Goal: Task Accomplishment & Management: Complete application form

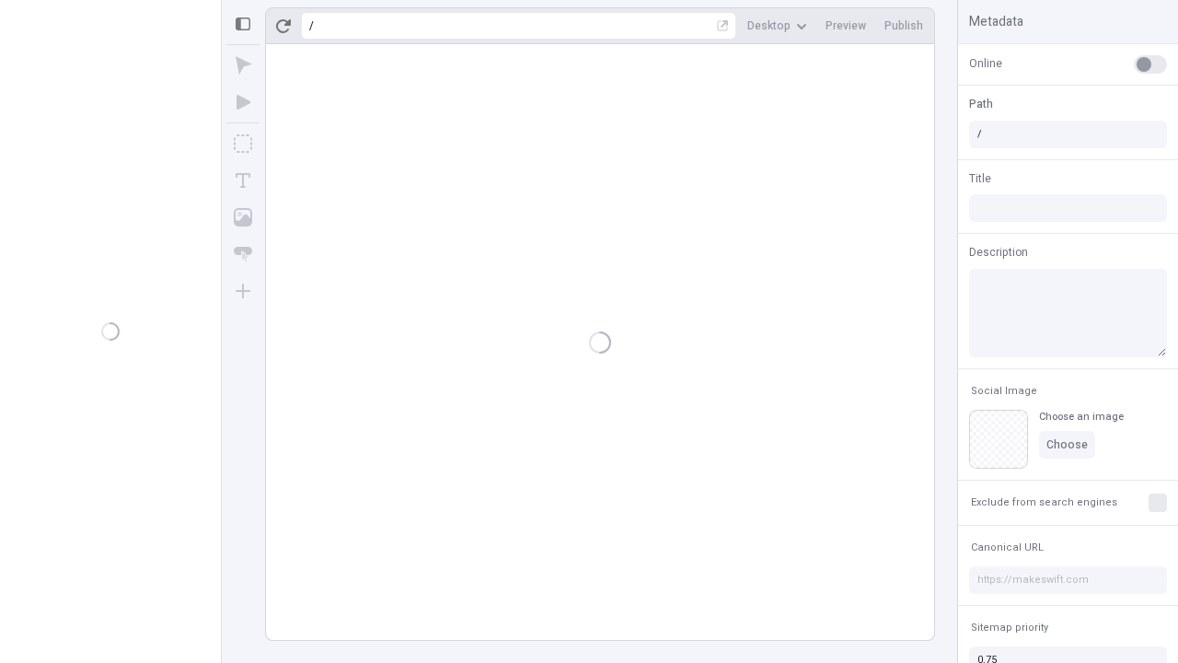
type input "/page"
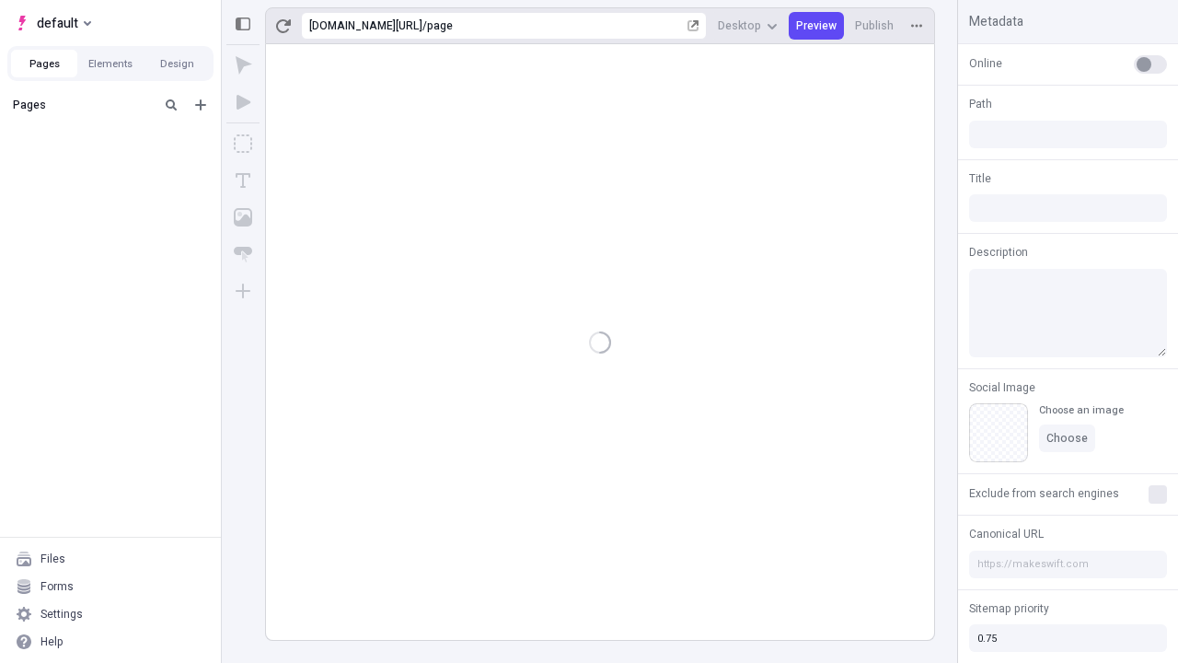
type input "/page"
click at [52, 23] on span "default" at bounding box center [57, 23] width 41 height 22
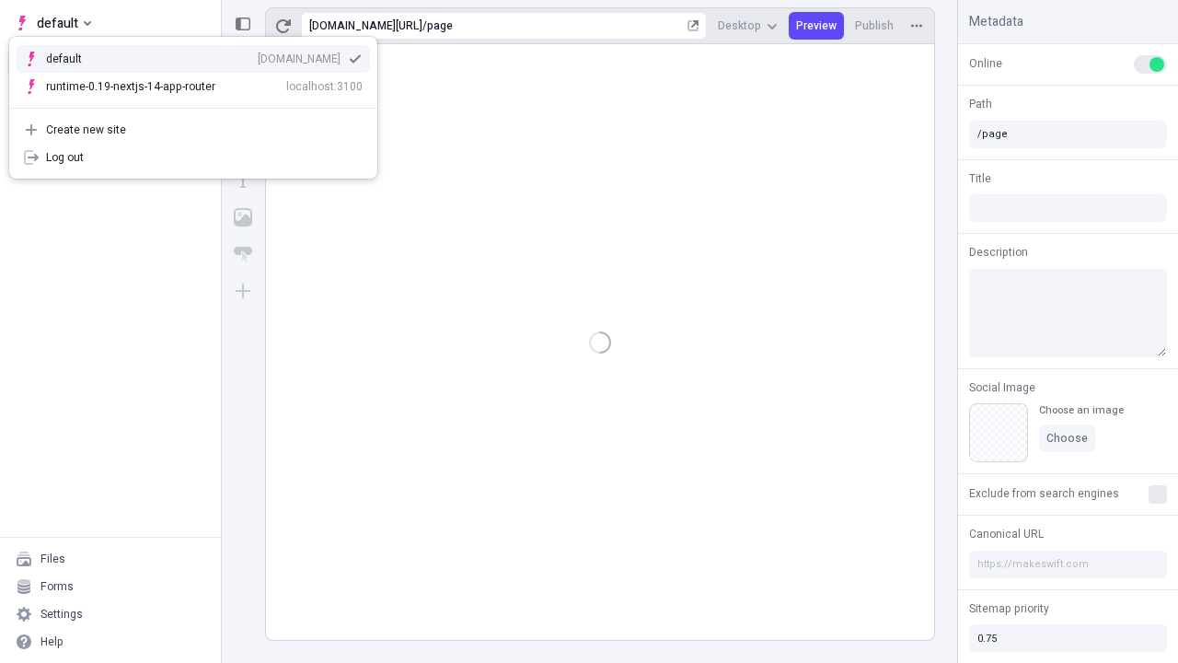
click at [258, 55] on div "[DOMAIN_NAME]" at bounding box center [299, 59] width 83 height 15
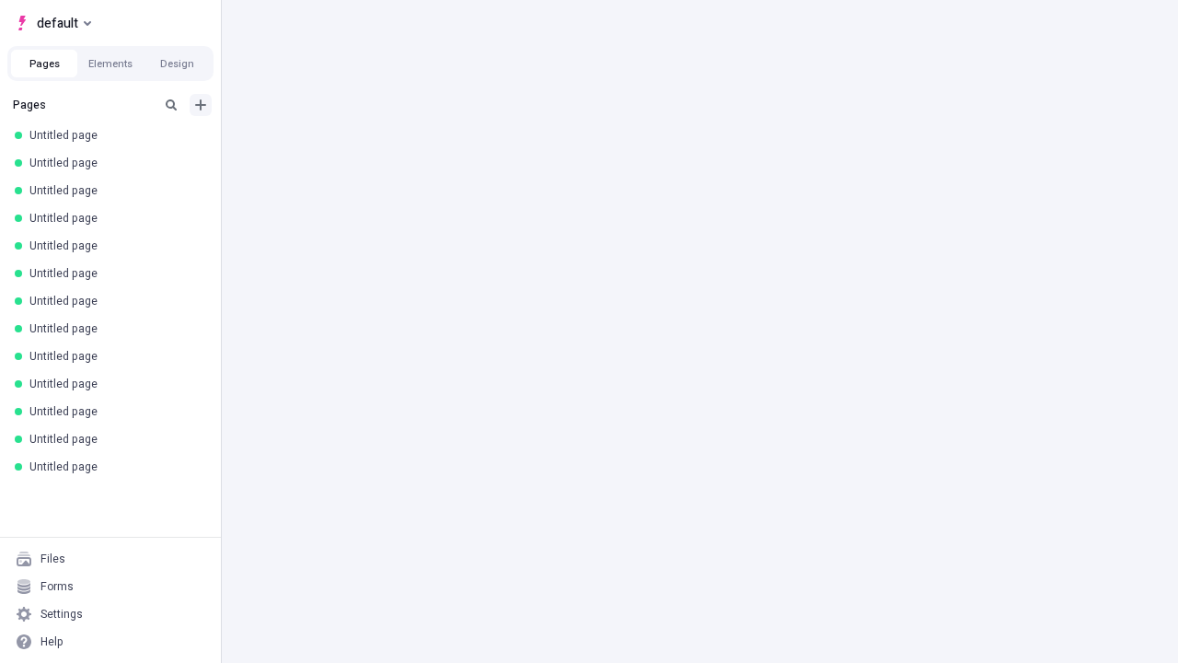
click at [201, 105] on icon "Add new" at bounding box center [200, 104] width 11 height 11
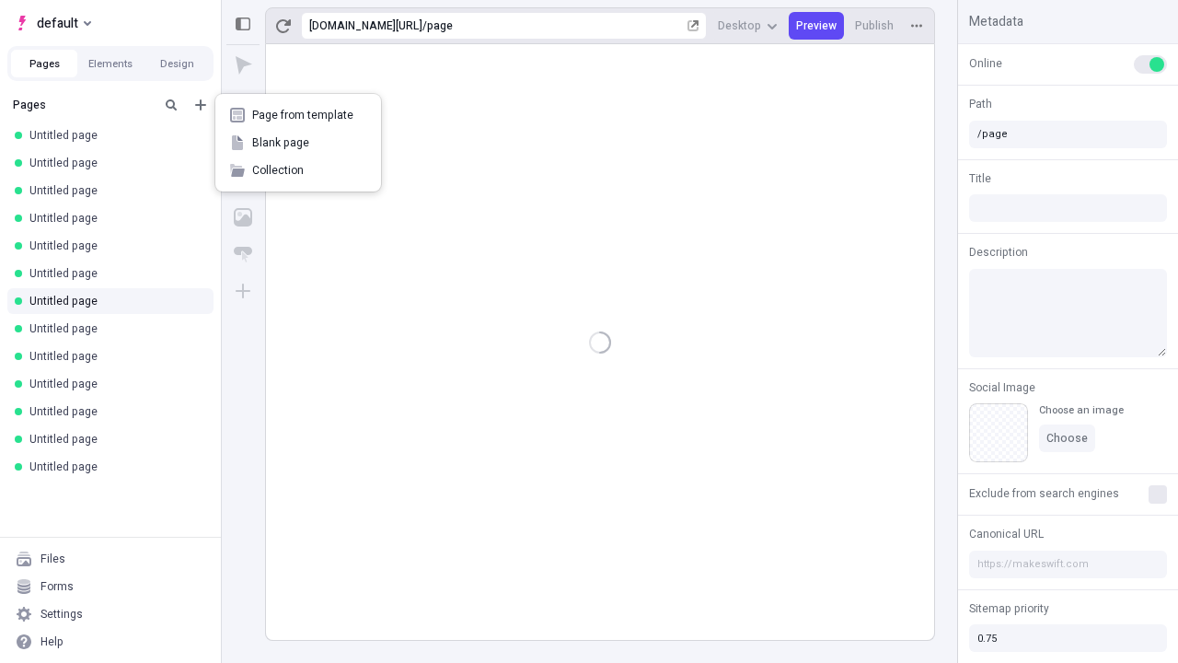
click at [298, 143] on span "Blank page" at bounding box center [309, 142] width 114 height 15
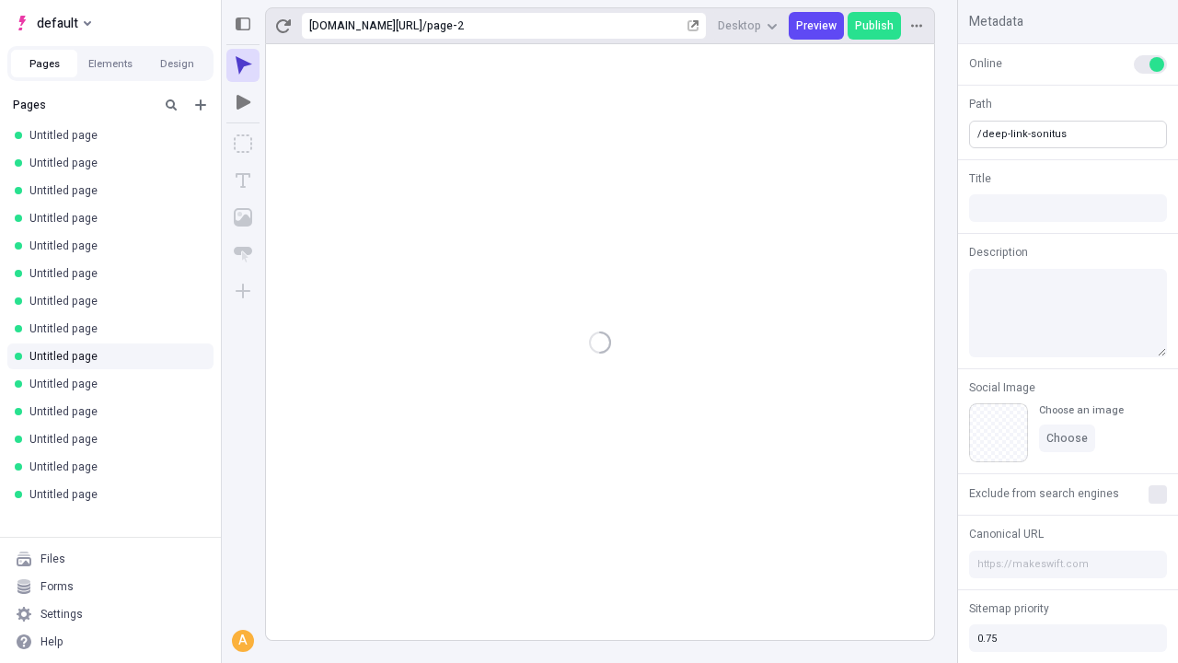
type input "/deep-link-sonitus"
